Goal: Check status

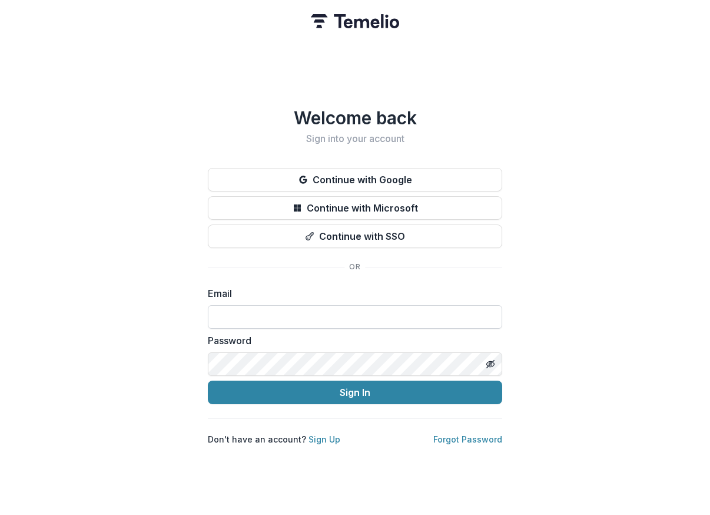
click at [247, 305] on input at bounding box center [355, 317] width 294 height 24
type input "**********"
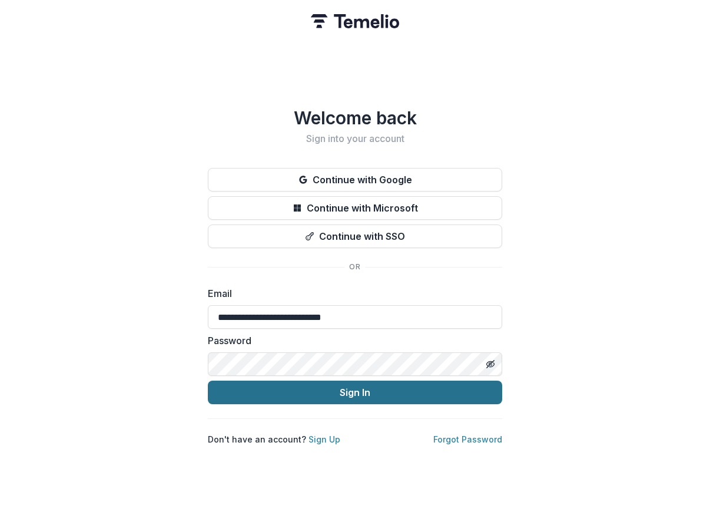
click at [304, 388] on button "Sign In" at bounding box center [355, 392] width 294 height 24
click at [312, 391] on button "Sign In" at bounding box center [355, 392] width 294 height 24
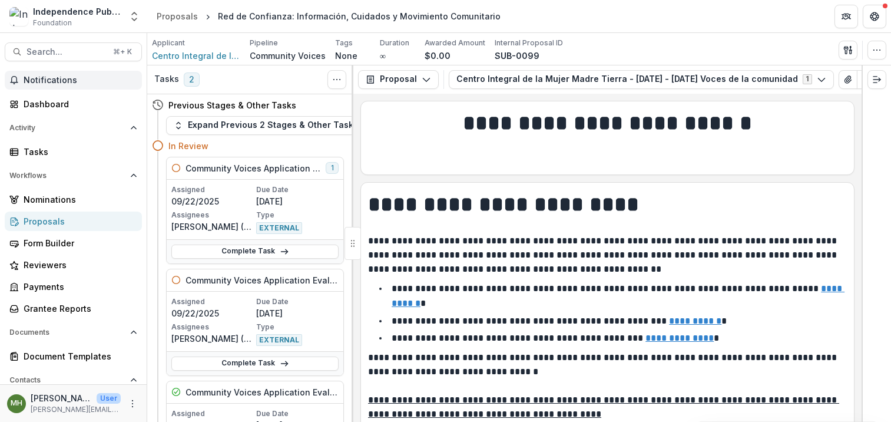
click at [47, 86] on button "Notifications" at bounding box center [73, 80] width 137 height 19
click at [52, 108] on div "Dashboard" at bounding box center [78, 104] width 109 height 12
